Goal: Register for event/course

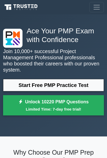
scroll to position [7, 0]
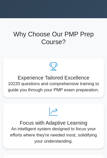
scroll to position [119, 0]
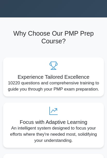
click at [79, 86] on p "10220 questions and comprehensive training to guide you through your PMP exam p…" at bounding box center [53, 86] width 92 height 12
click at [71, 82] on p "10220 questions and comprehensive training to guide you through your PMP exam p…" at bounding box center [53, 86] width 92 height 12
click at [72, 84] on p "10220 questions and comprehensive training to guide you through your PMP exam p…" at bounding box center [53, 86] width 92 height 12
click at [76, 83] on p "10220 questions and comprehensive training to guide you through your PMP exam p…" at bounding box center [53, 86] width 92 height 12
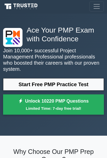
scroll to position [0, 0]
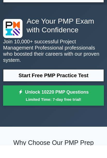
scroll to position [21, 0]
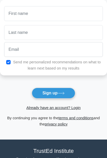
scroll to position [9, 0]
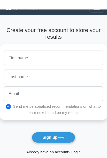
click at [65, 56] on input "text" at bounding box center [53, 48] width 98 height 15
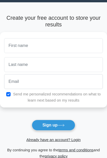
scroll to position [0, 0]
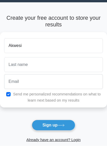
type input "Akwesi"
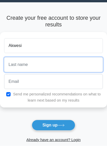
click at [12, 69] on input "text" at bounding box center [53, 76] width 98 height 15
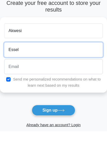
type input "Essel"
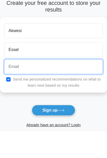
click at [11, 86] on input "email" at bounding box center [53, 93] width 98 height 15
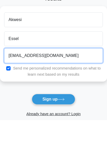
type input "[EMAIL_ADDRESS][DOMAIN_NAME]"
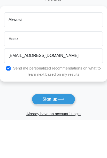
click at [66, 132] on button "Sign up" at bounding box center [53, 137] width 43 height 11
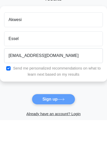
scroll to position [38, 0]
